Goal: Task Accomplishment & Management: Use online tool/utility

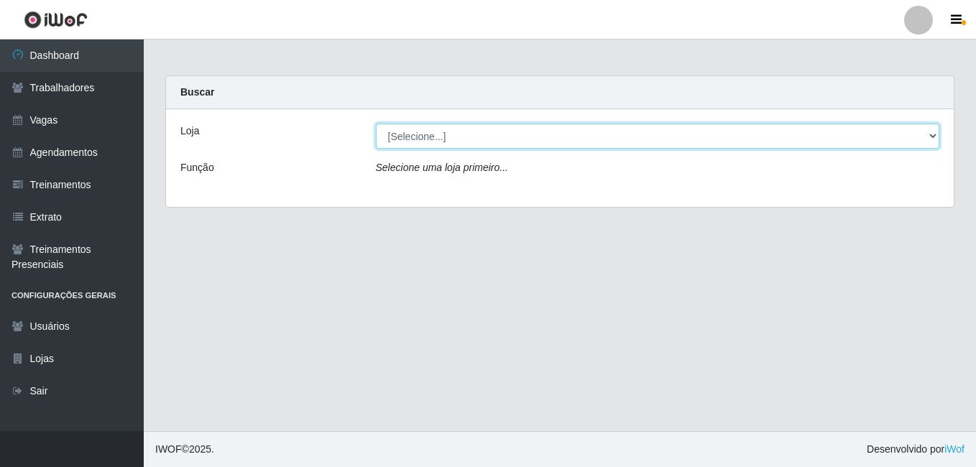
click at [412, 135] on select "[Selecione...] [GEOGRAPHIC_DATA] - [DATE][GEOGRAPHIC_DATA]" at bounding box center [658, 136] width 564 height 25
select select "471"
click at [376, 124] on select "[Selecione...] [GEOGRAPHIC_DATA] - [DATE][GEOGRAPHIC_DATA]" at bounding box center [658, 136] width 564 height 25
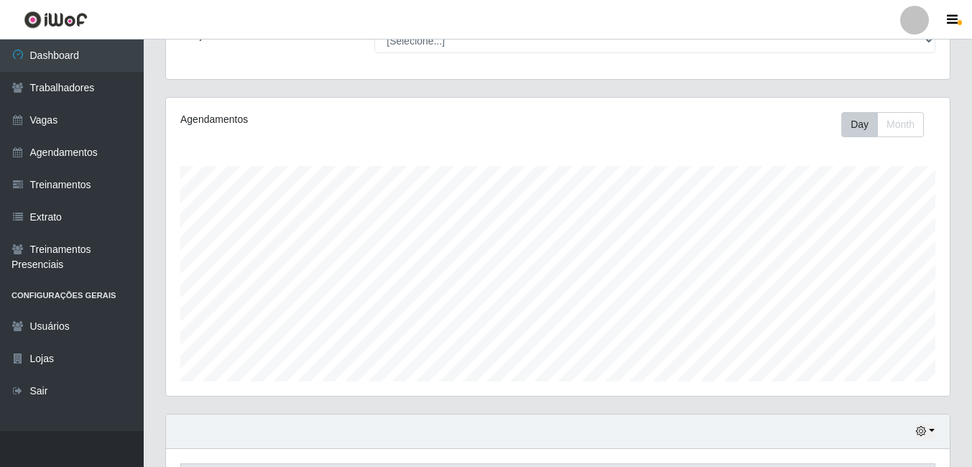
scroll to position [431, 0]
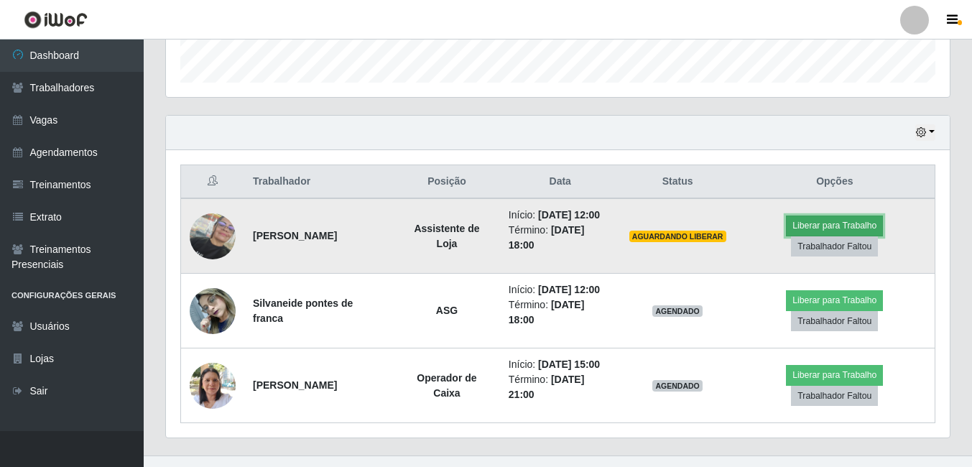
click at [839, 234] on button "Liberar para Trabalho" at bounding box center [834, 226] width 97 height 20
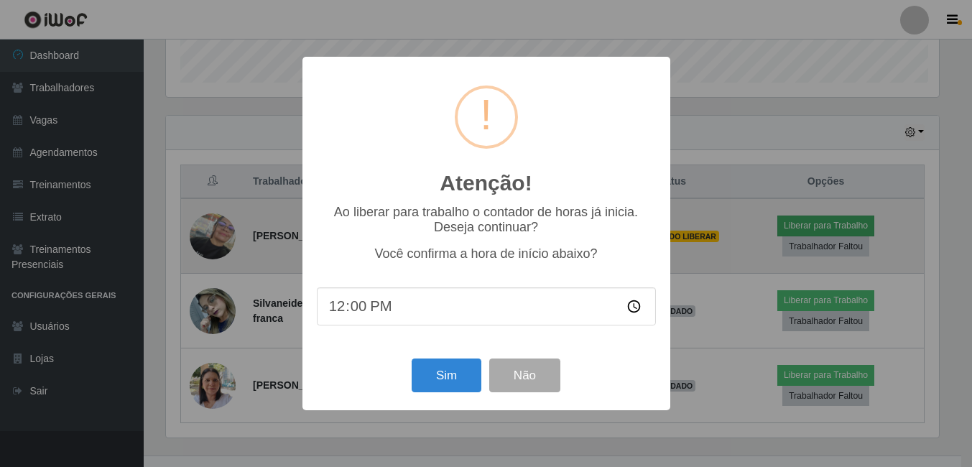
scroll to position [298, 777]
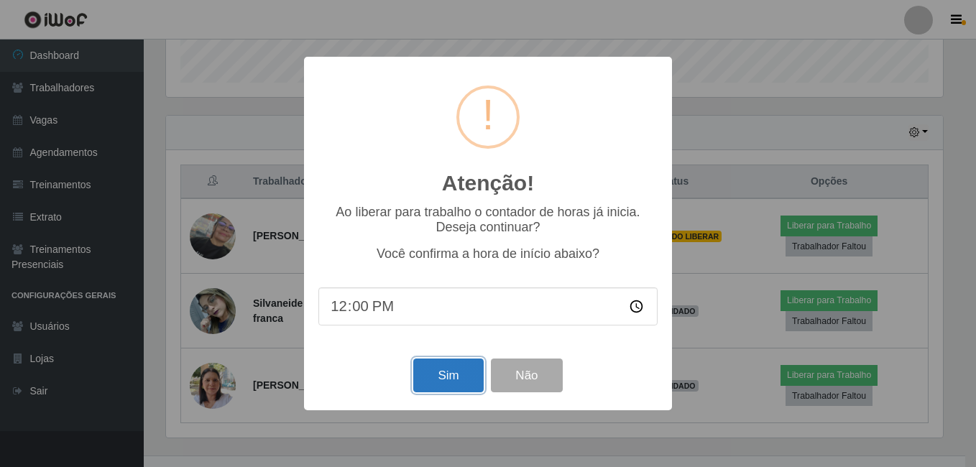
click at [440, 380] on button "Sim" at bounding box center [448, 376] width 70 height 34
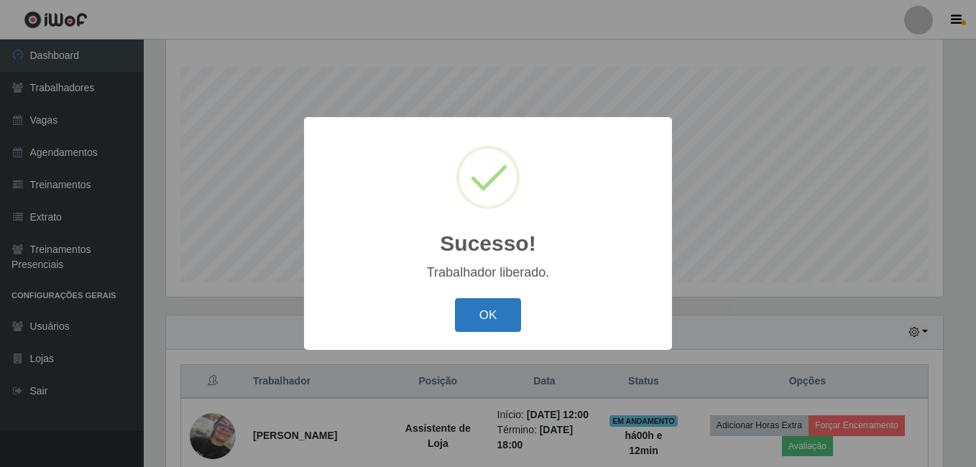
click at [476, 309] on button "OK" at bounding box center [488, 315] width 67 height 34
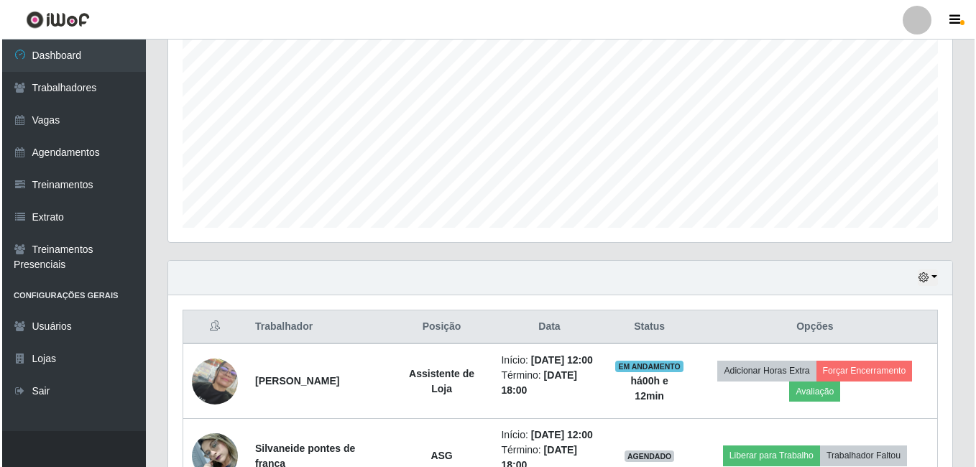
scroll to position [447, 0]
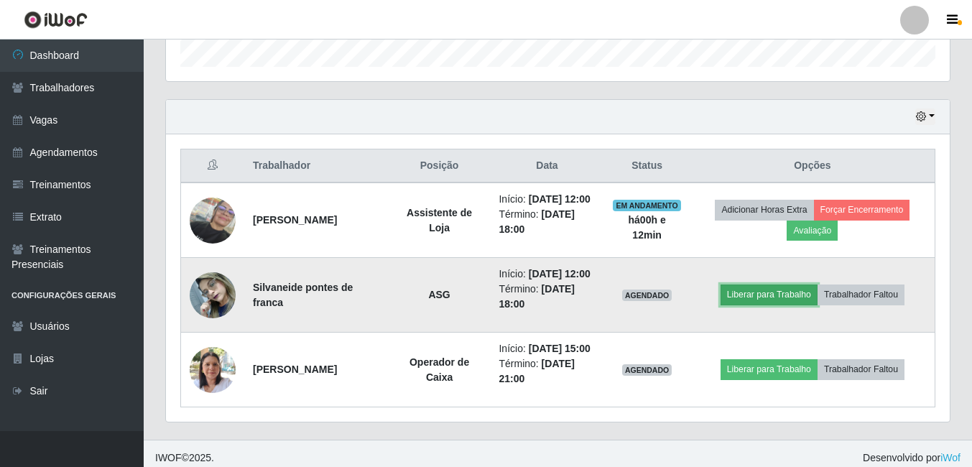
click at [752, 305] on button "Liberar para Trabalho" at bounding box center [769, 295] width 97 height 20
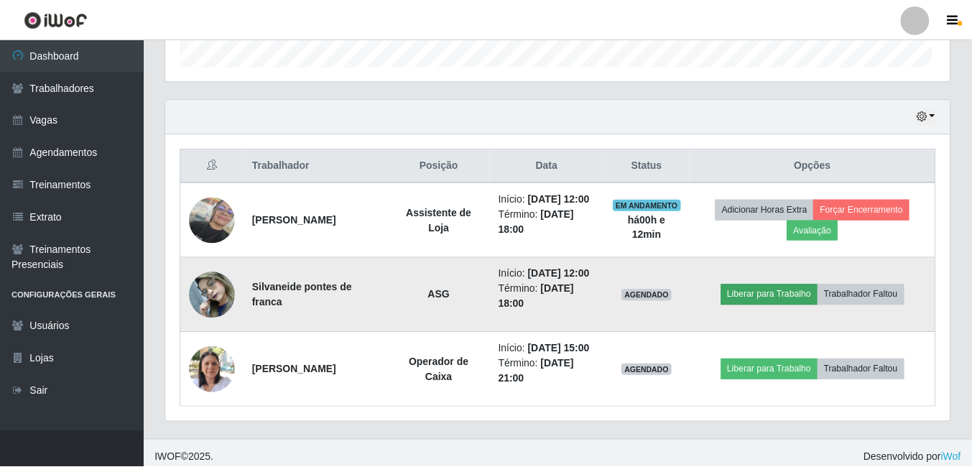
scroll to position [298, 777]
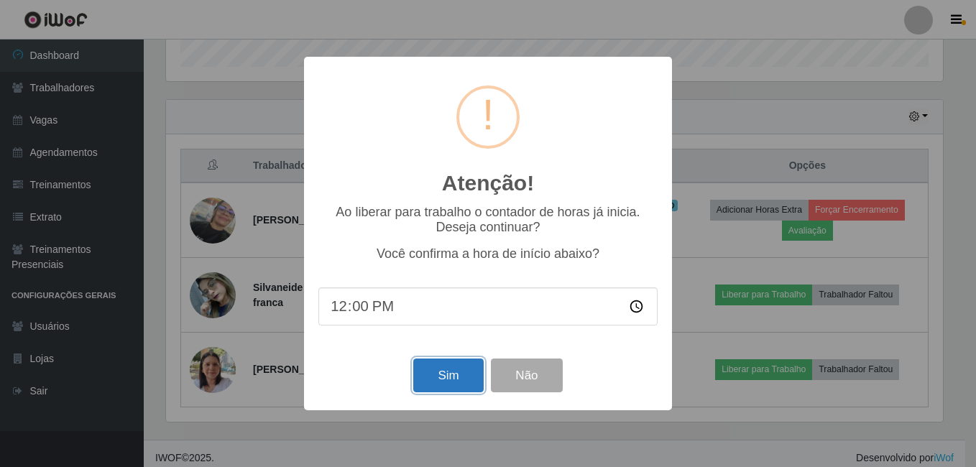
click at [455, 379] on button "Sim" at bounding box center [448, 376] width 70 height 34
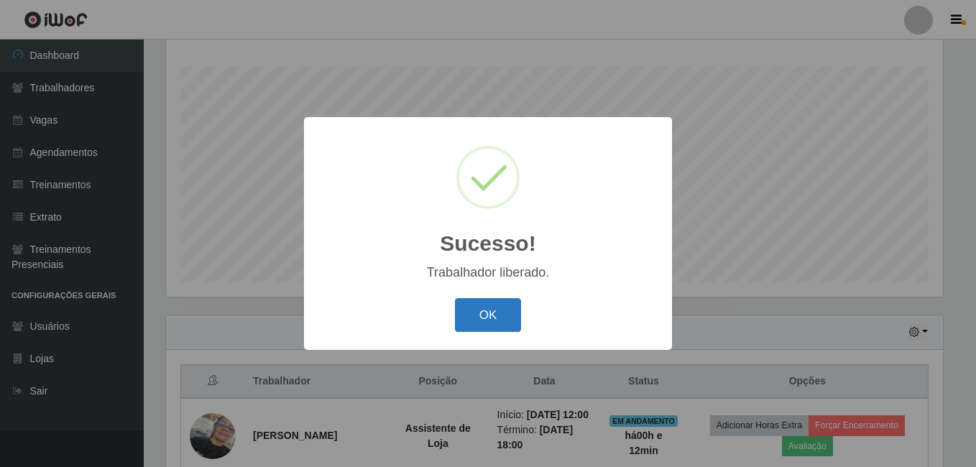
click at [486, 321] on button "OK" at bounding box center [488, 315] width 67 height 34
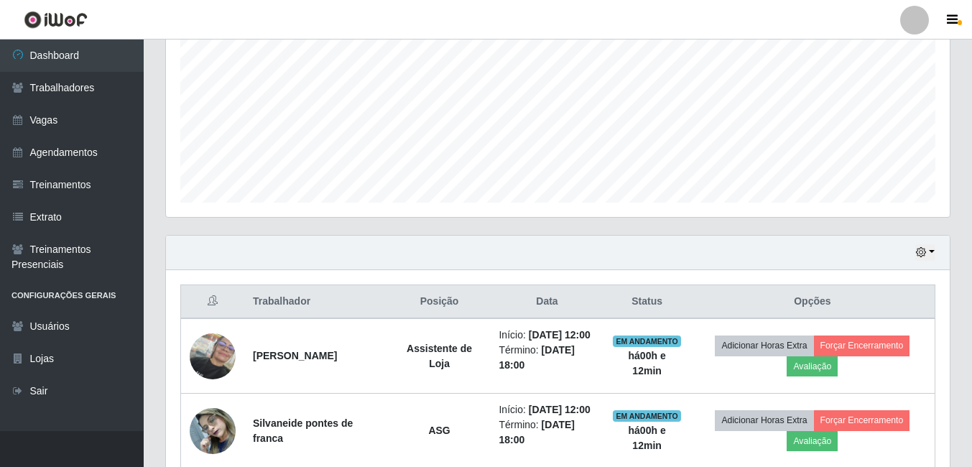
scroll to position [447, 0]
